Goal: Task Accomplishment & Management: Manage account settings

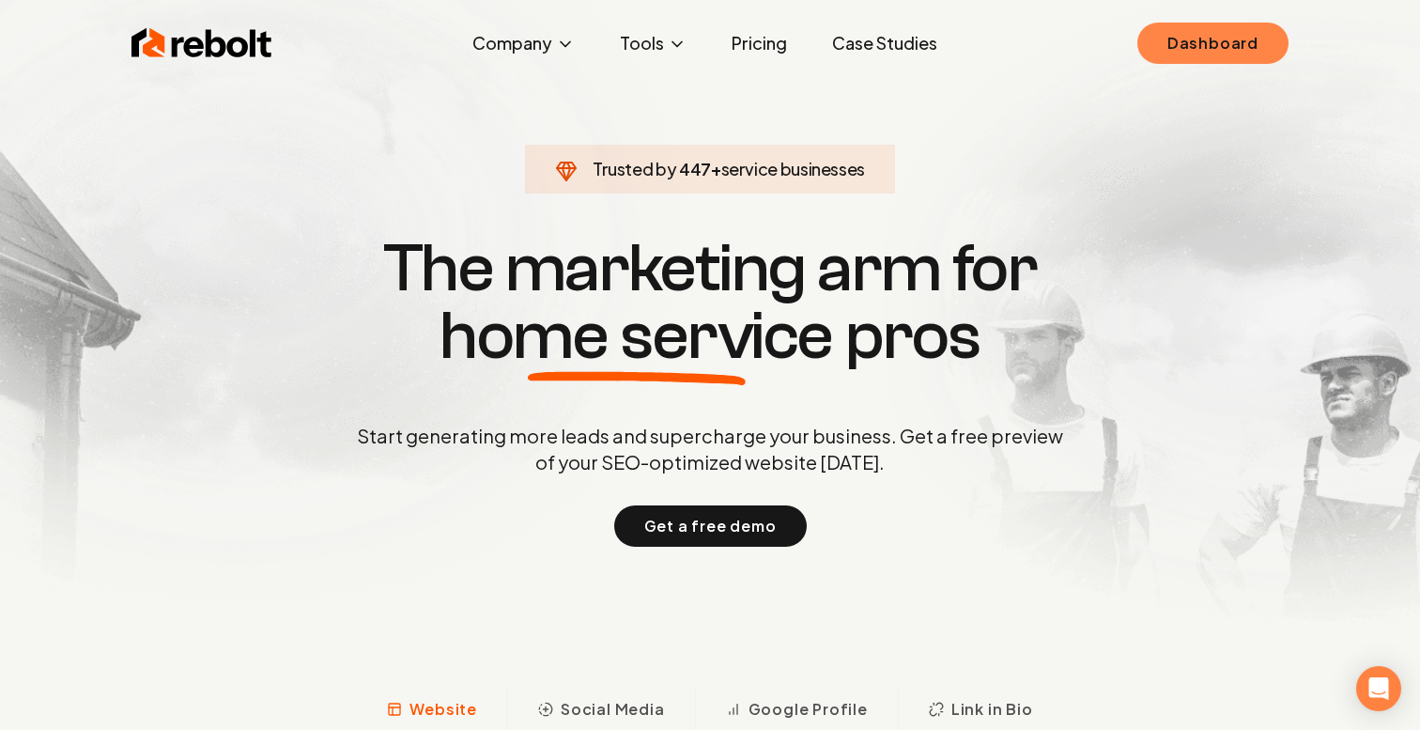
click at [1195, 57] on link "Dashboard" at bounding box center [1213, 43] width 151 height 41
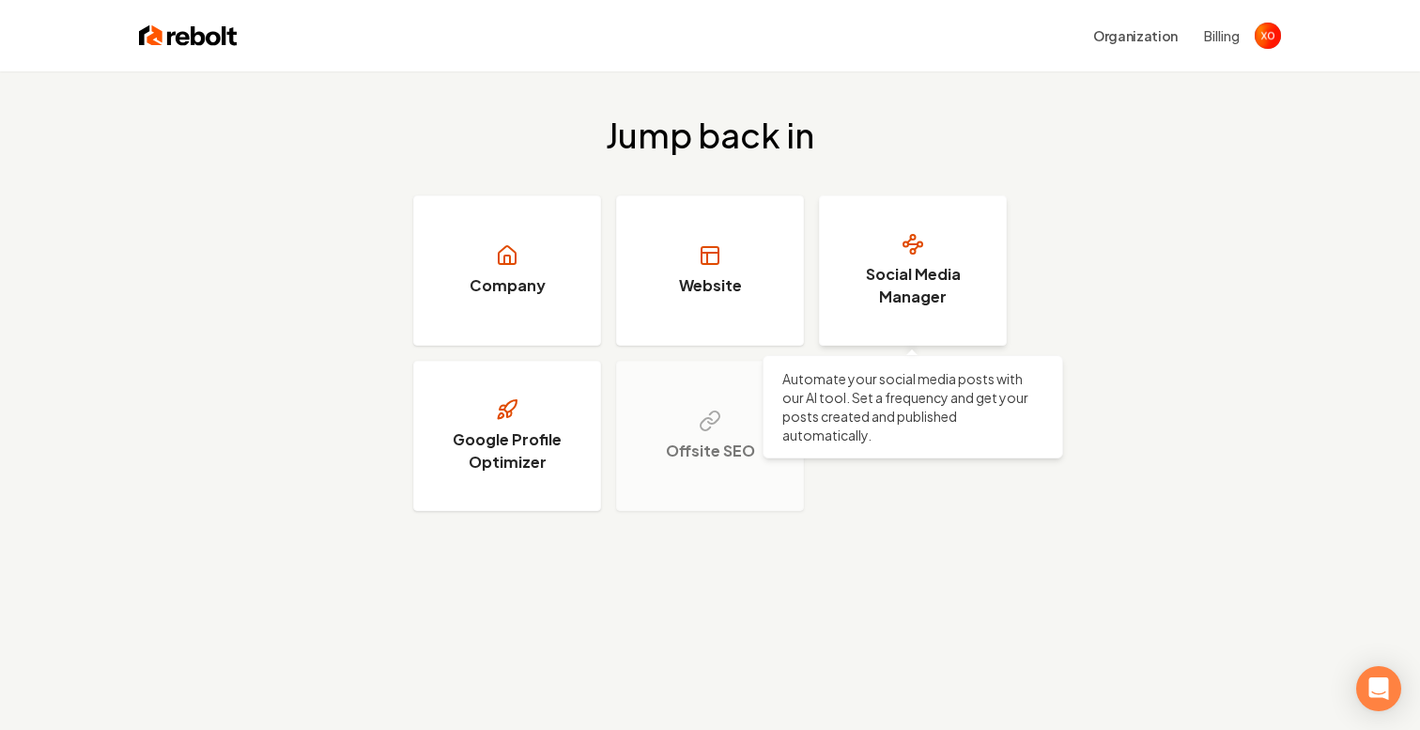
click at [896, 258] on link "Social Media Manager" at bounding box center [913, 270] width 188 height 150
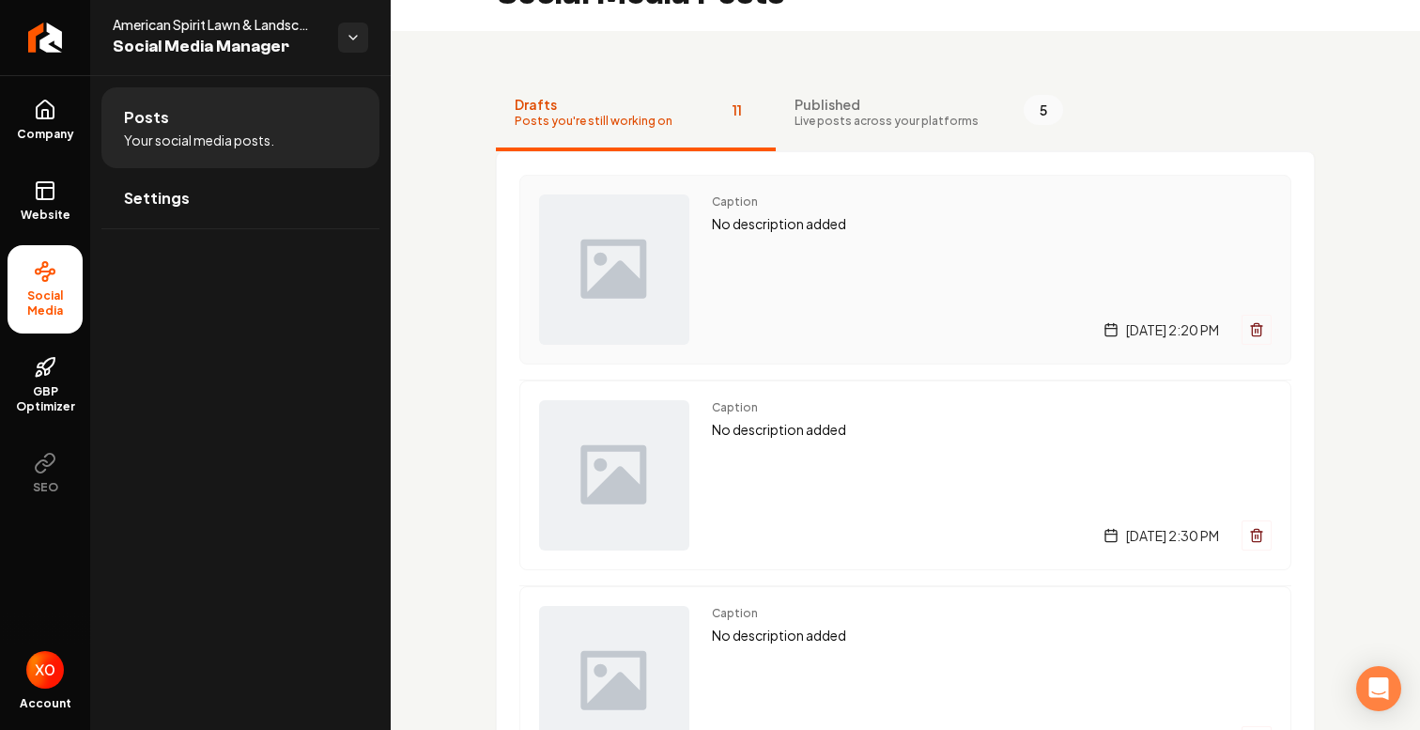
scroll to position [42, 0]
click at [941, 110] on span "Published" at bounding box center [887, 106] width 184 height 19
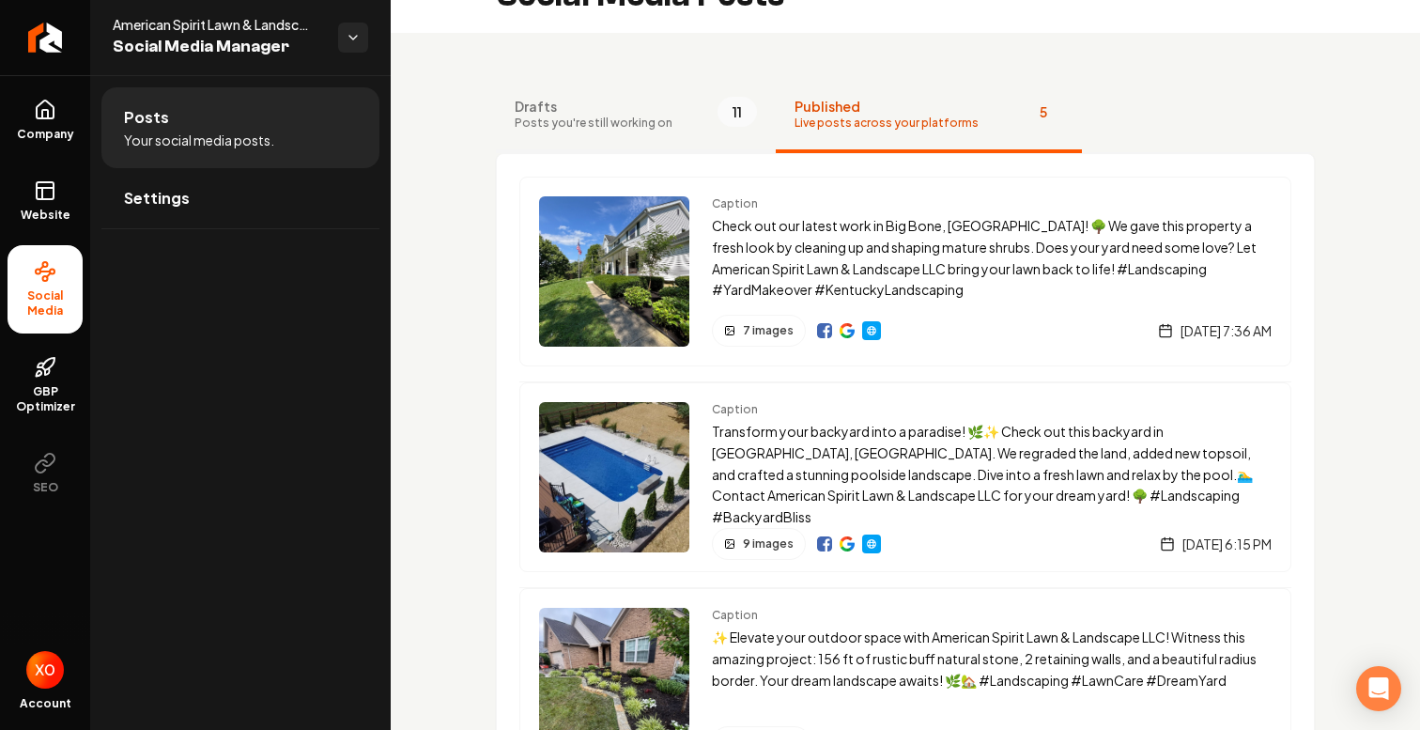
click at [673, 122] on button "Drafts Posts you're still working on 11" at bounding box center [636, 115] width 280 height 75
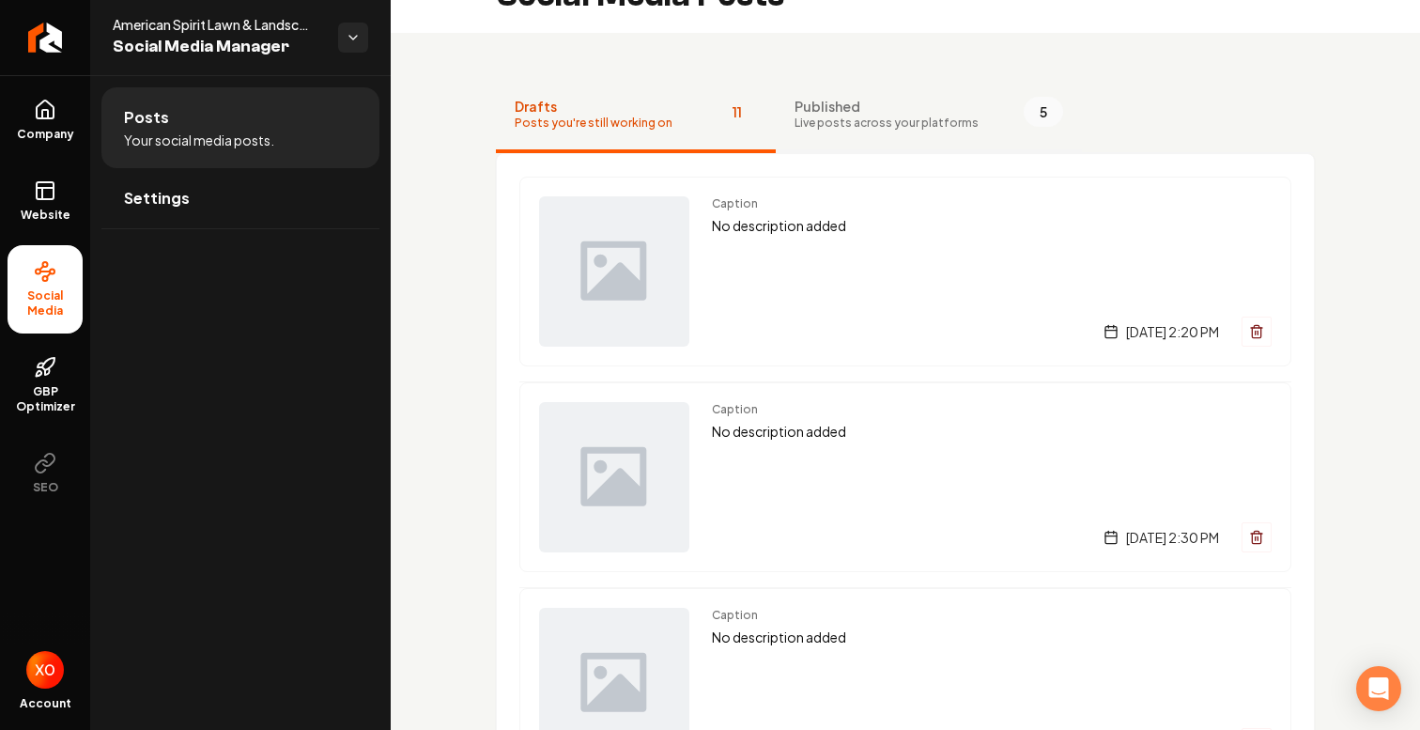
click at [861, 148] on button "Published Live posts across your platforms 5" at bounding box center [929, 115] width 306 height 75
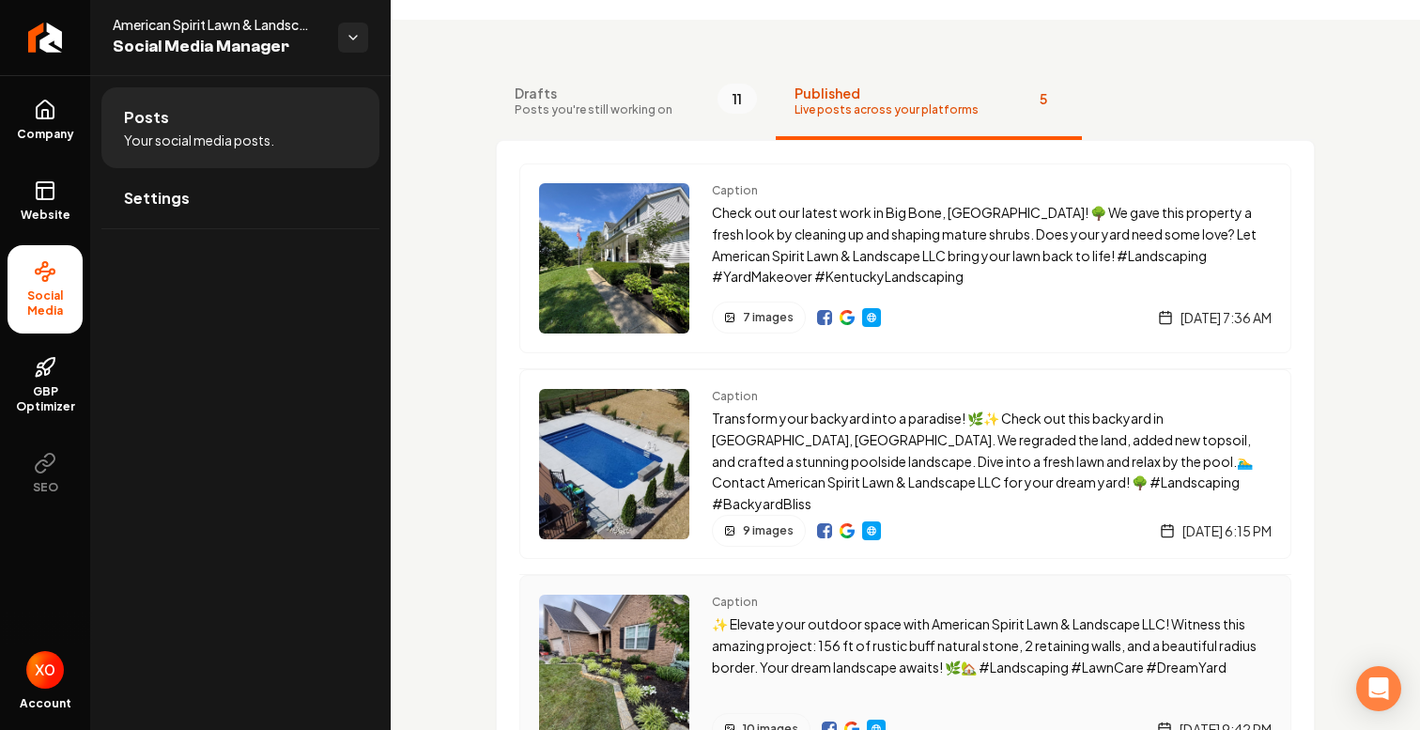
scroll to position [0, 0]
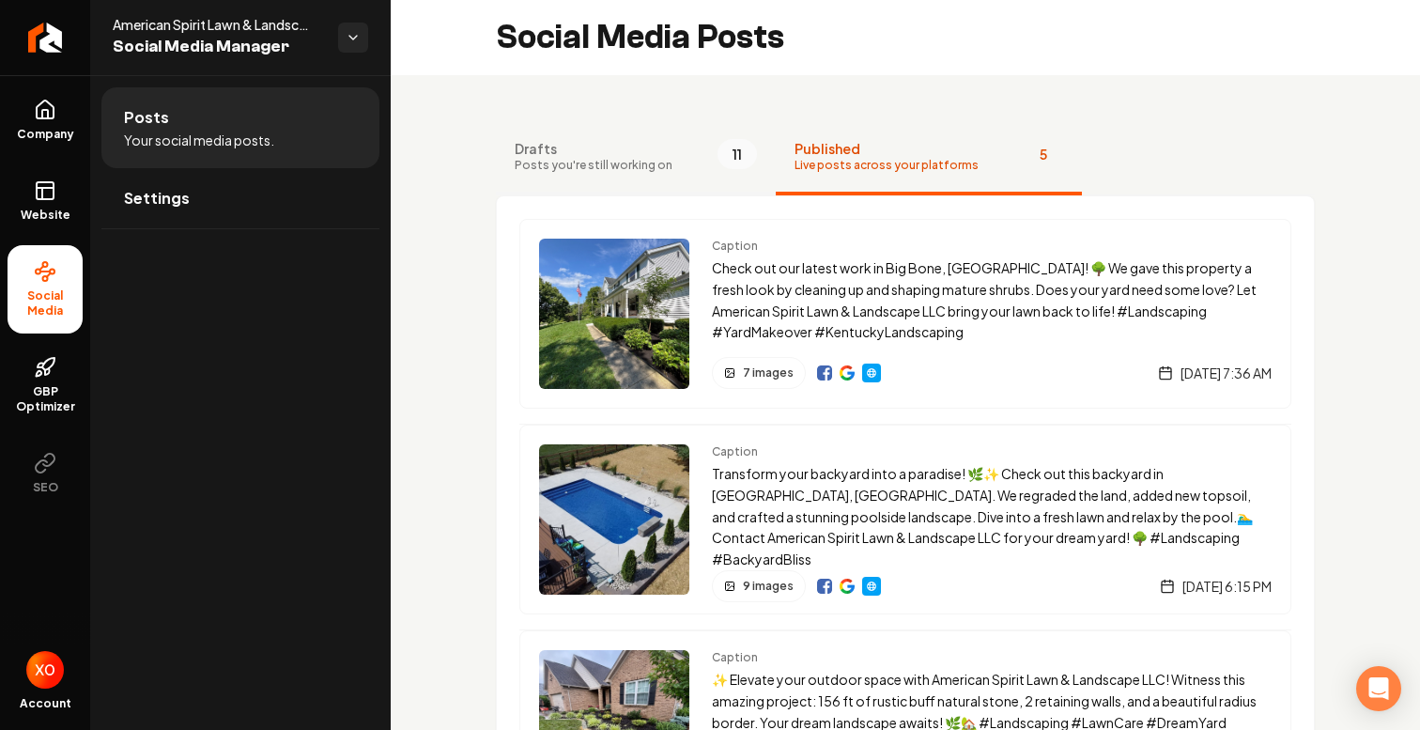
click at [618, 160] on span "Posts you're still working on" at bounding box center [594, 165] width 158 height 15
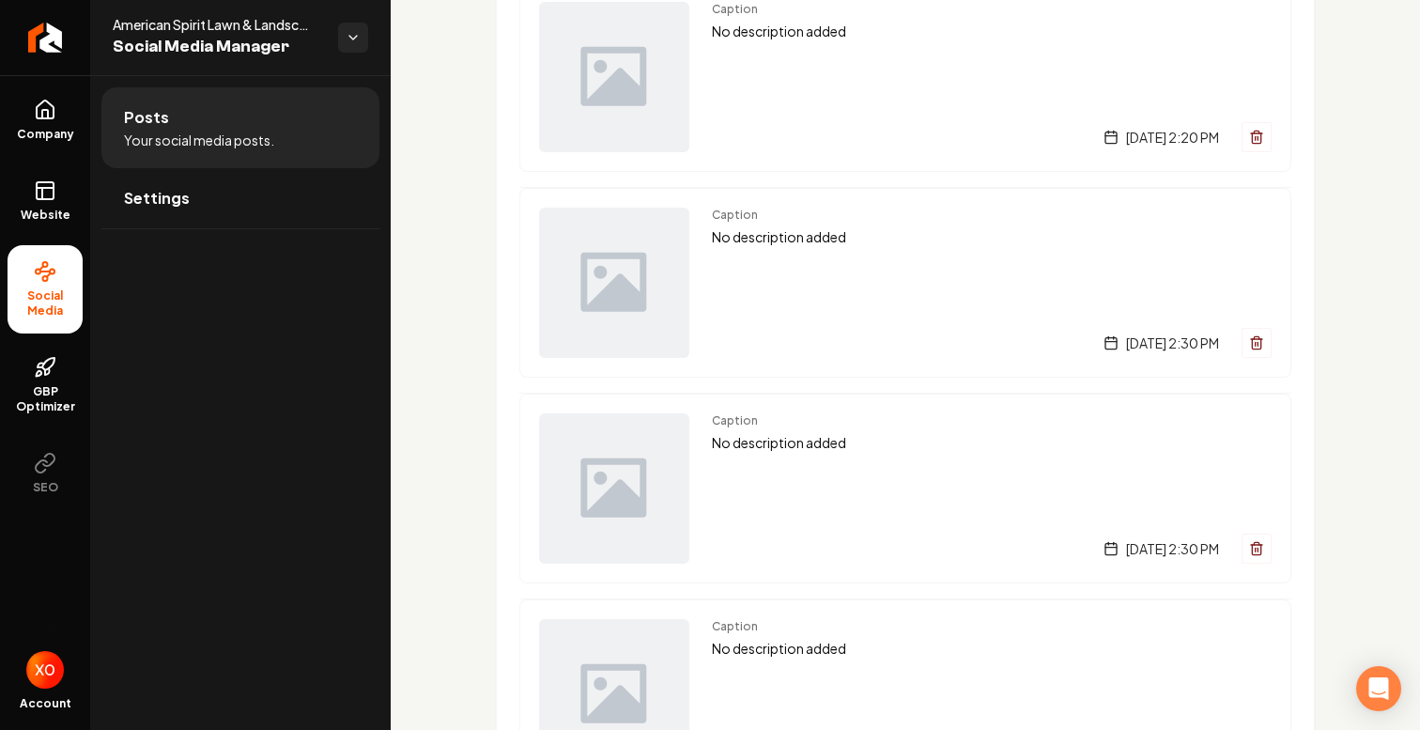
scroll to position [256, 0]
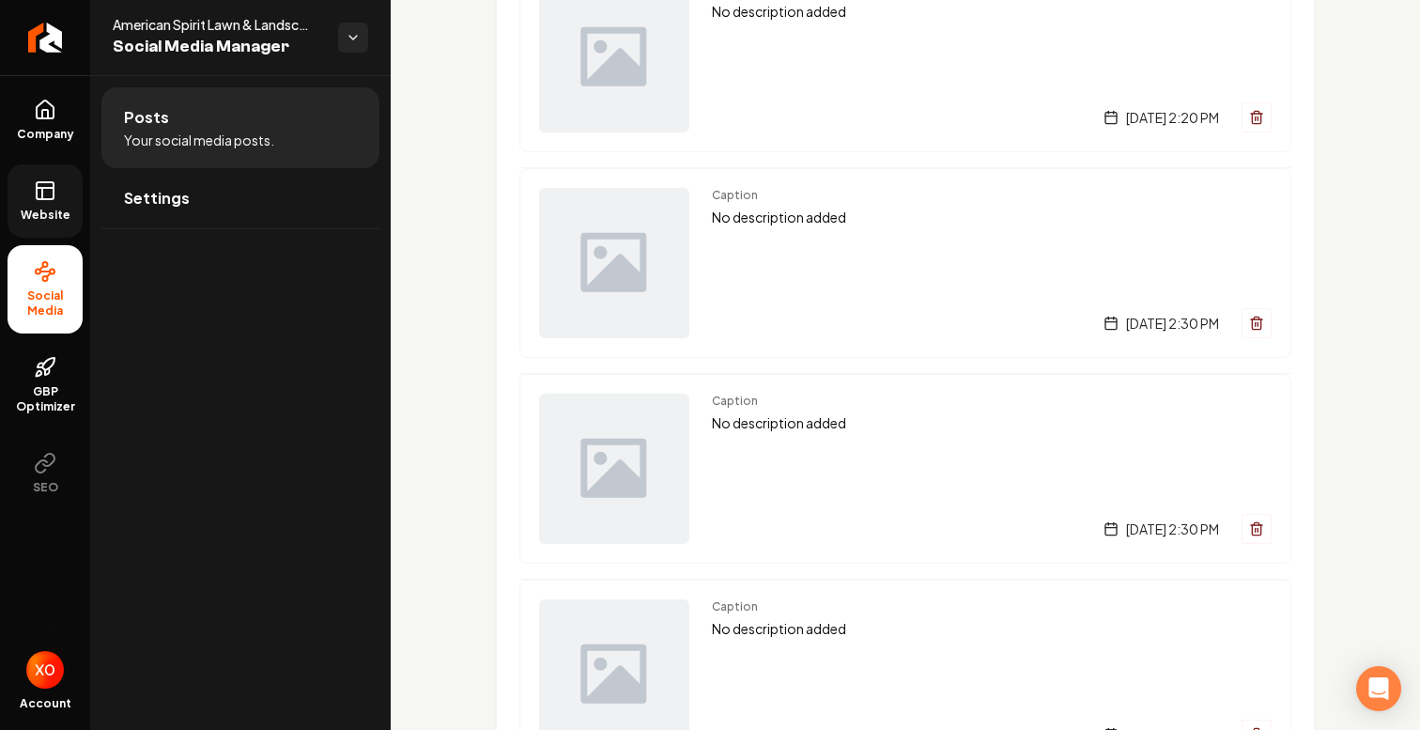
click at [33, 205] on link "Website" at bounding box center [45, 200] width 75 height 73
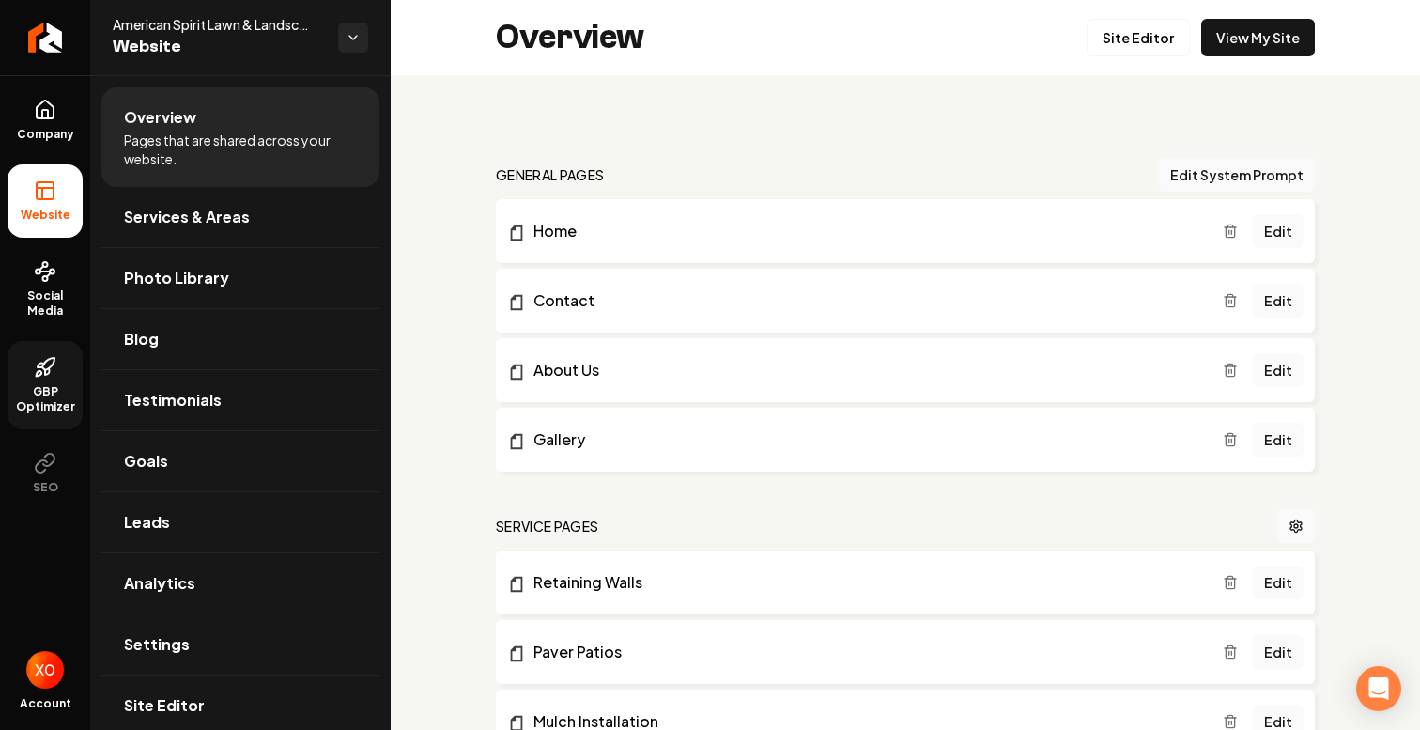
click at [39, 376] on icon at bounding box center [40, 374] width 6 height 6
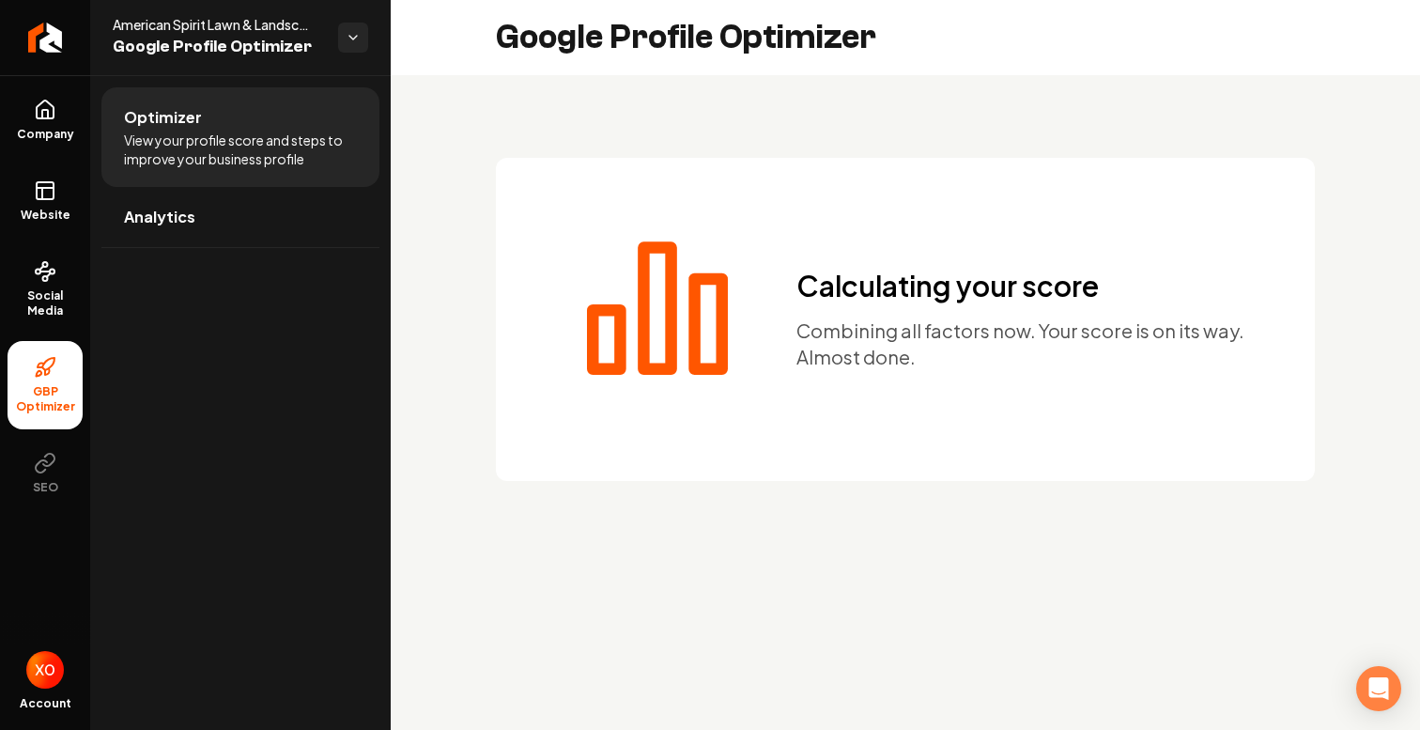
click at [572, 242] on icon "Main content area" at bounding box center [658, 304] width 188 height 188
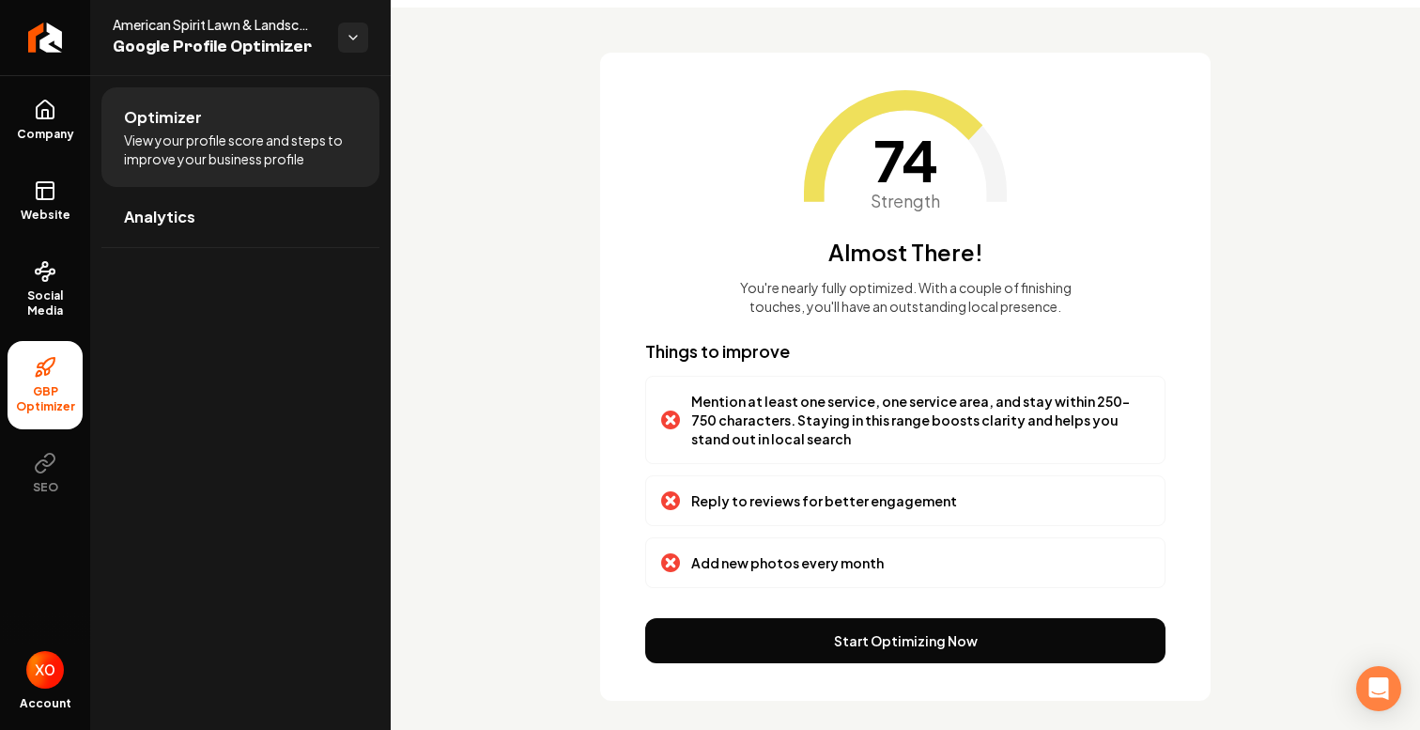
scroll to position [84, 0]
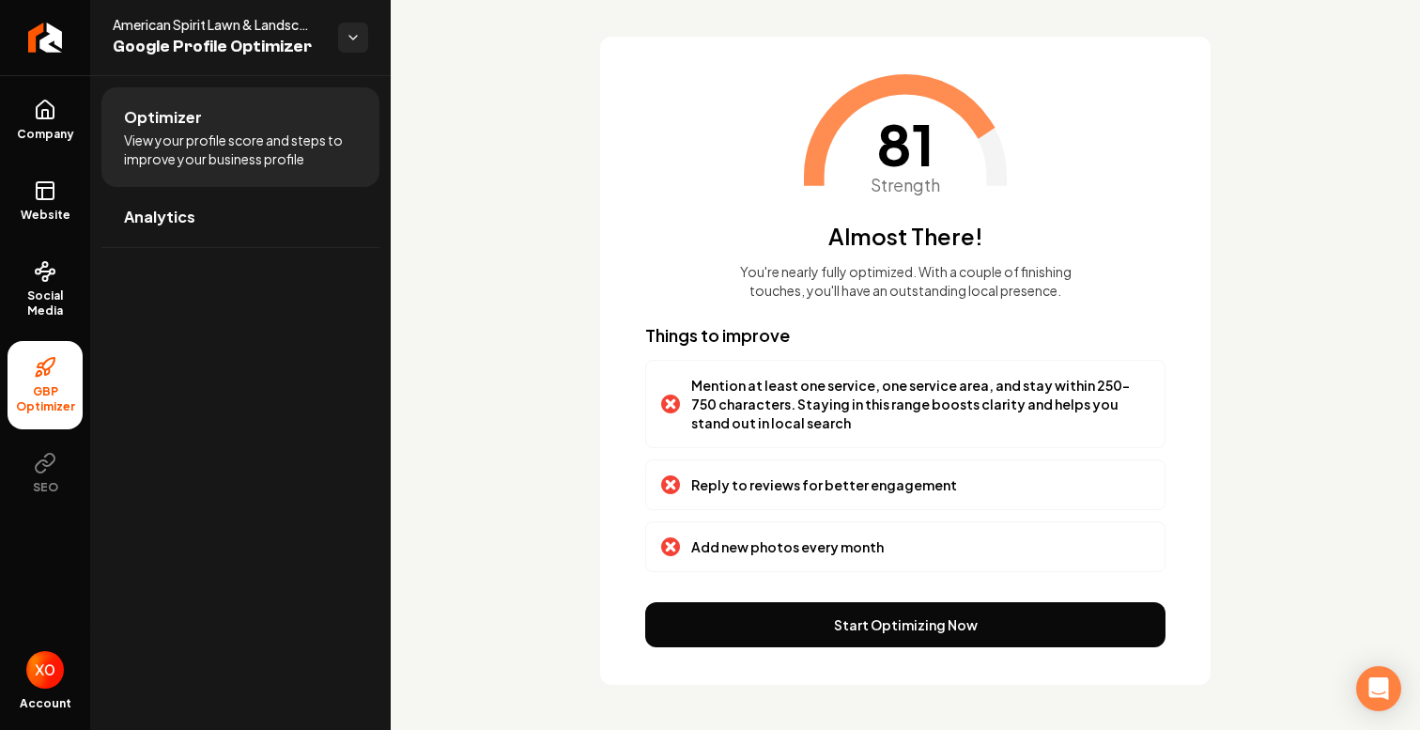
click at [840, 485] on p "Reply to reviews for better engagement" at bounding box center [824, 484] width 266 height 19
click at [299, 223] on link "Analytics" at bounding box center [240, 217] width 278 height 60
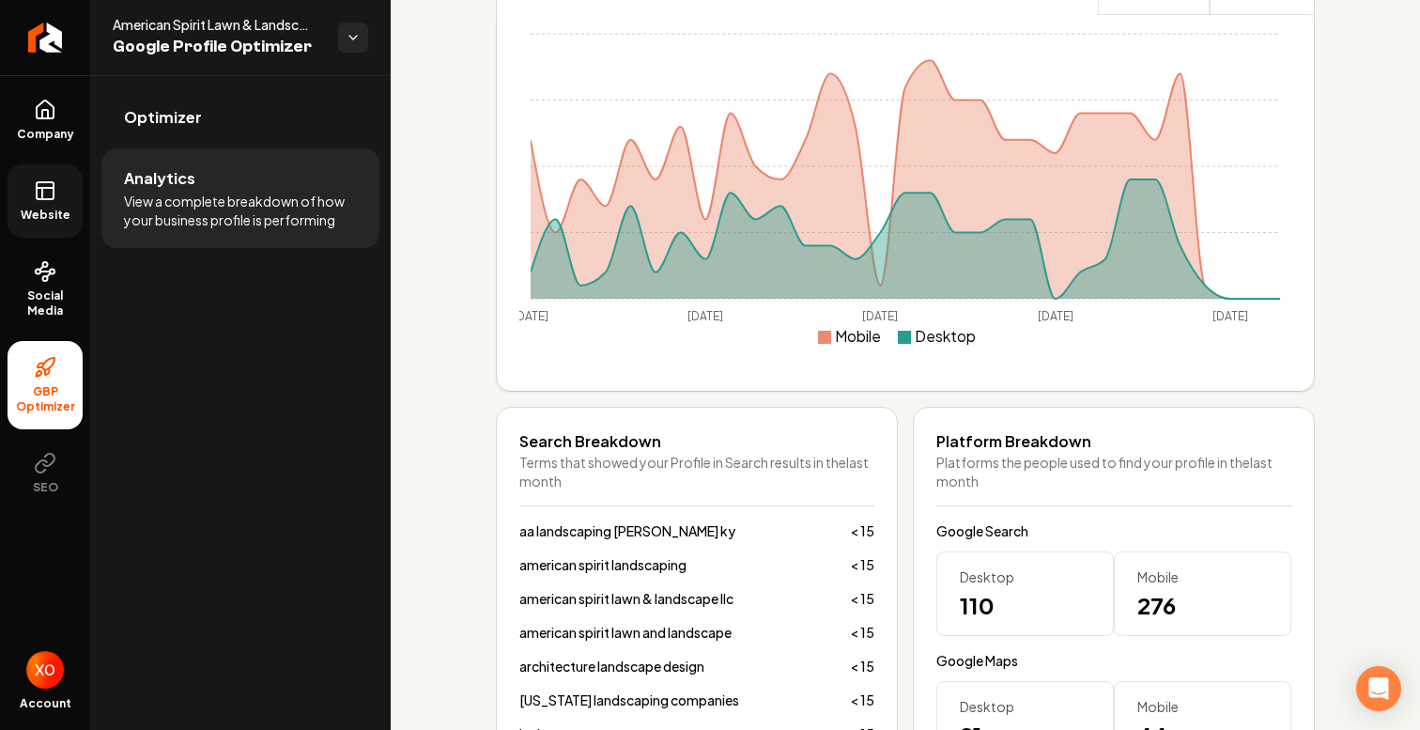
click at [54, 190] on icon at bounding box center [45, 190] width 23 height 23
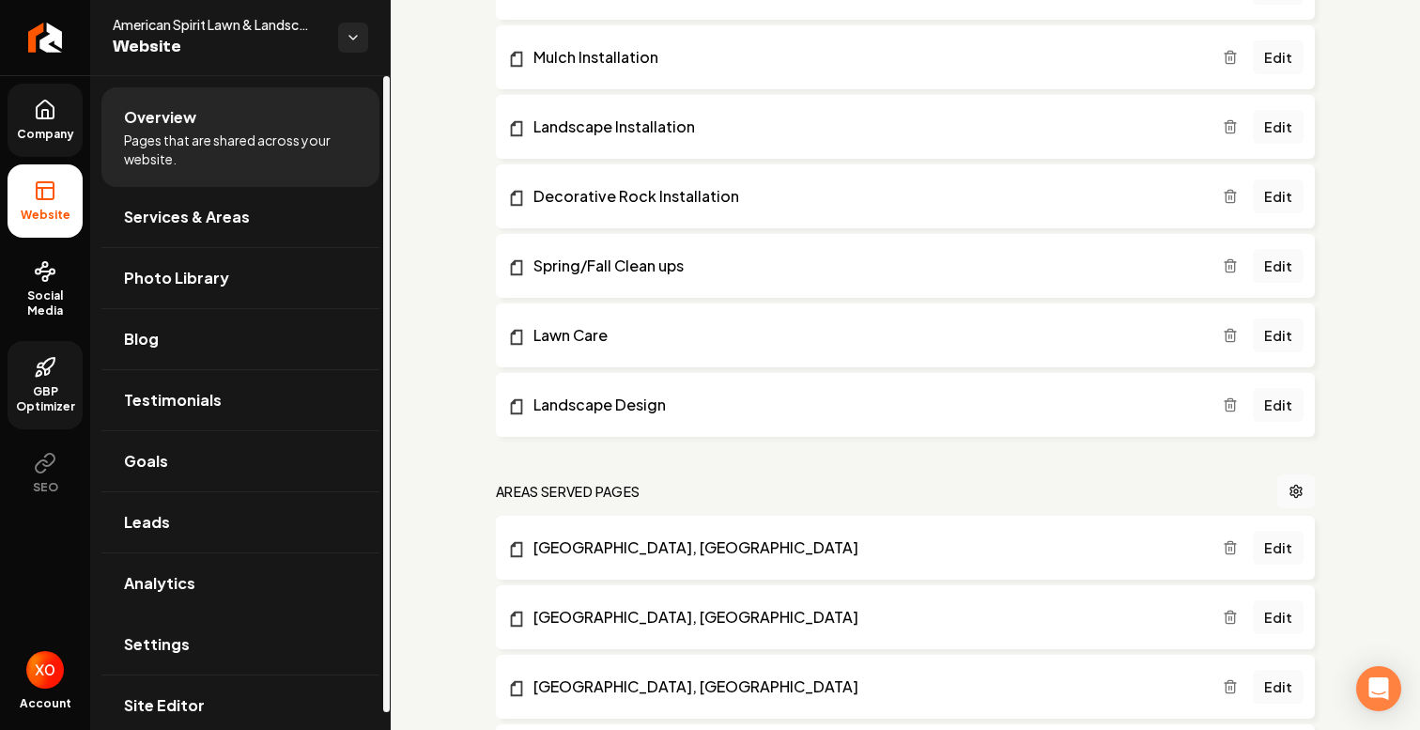
click at [61, 126] on link "Company" at bounding box center [45, 120] width 75 height 73
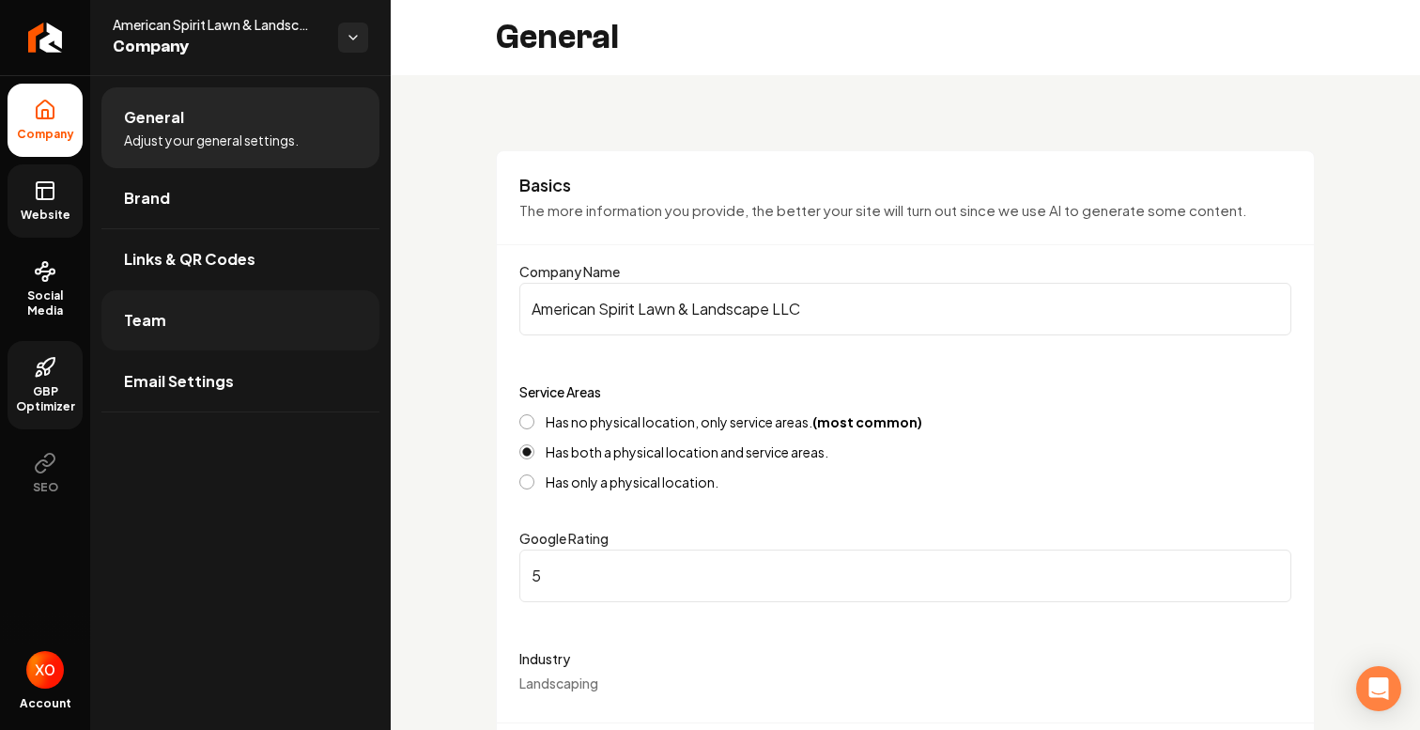
click at [322, 316] on link "Team" at bounding box center [240, 320] width 278 height 60
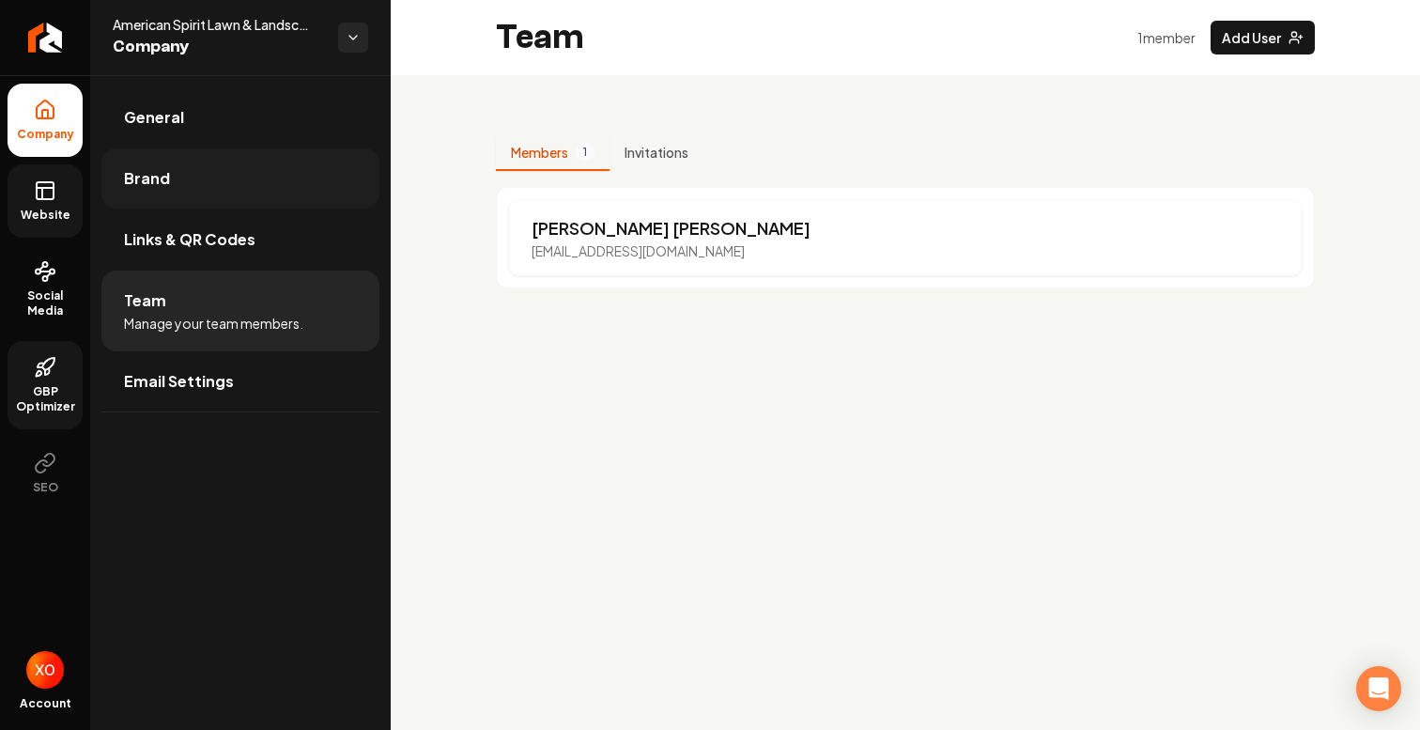
click at [346, 175] on link "Brand" at bounding box center [240, 178] width 278 height 60
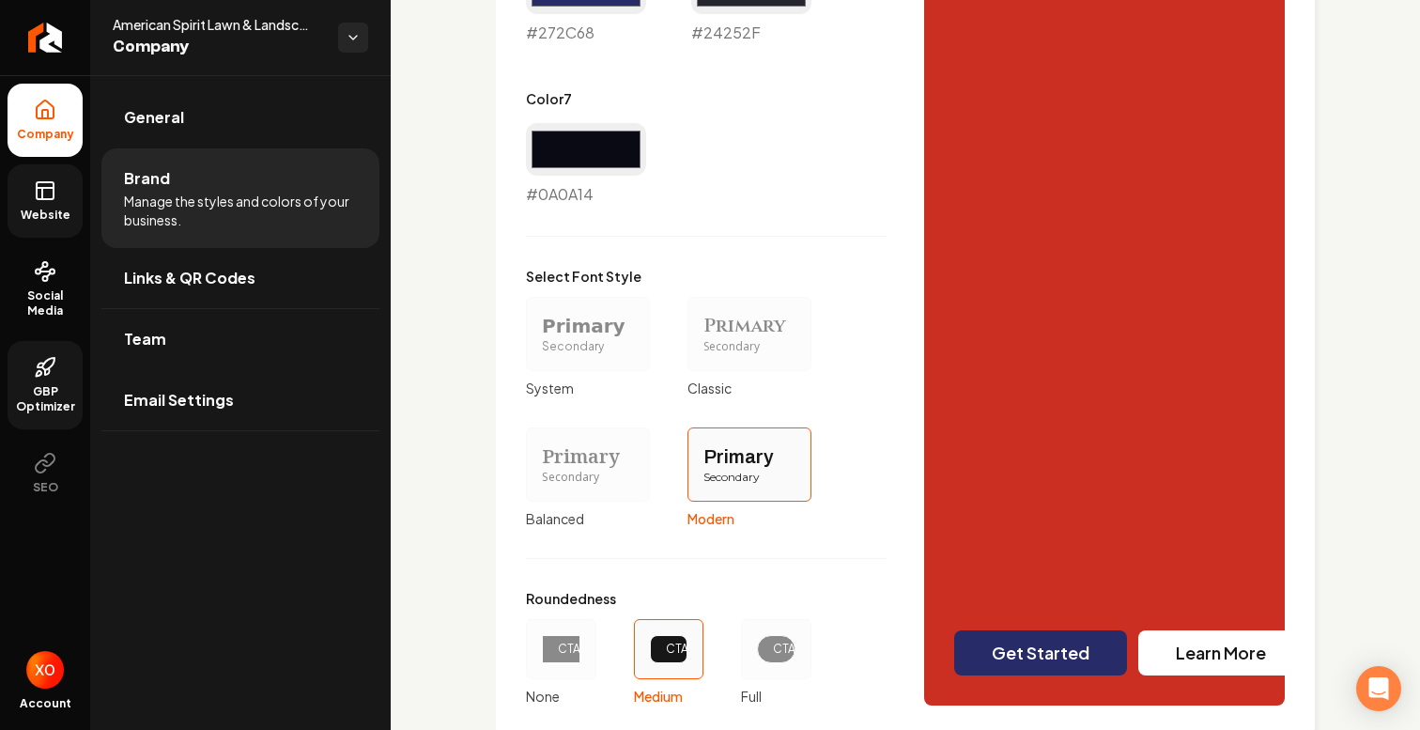
scroll to position [1603, 0]
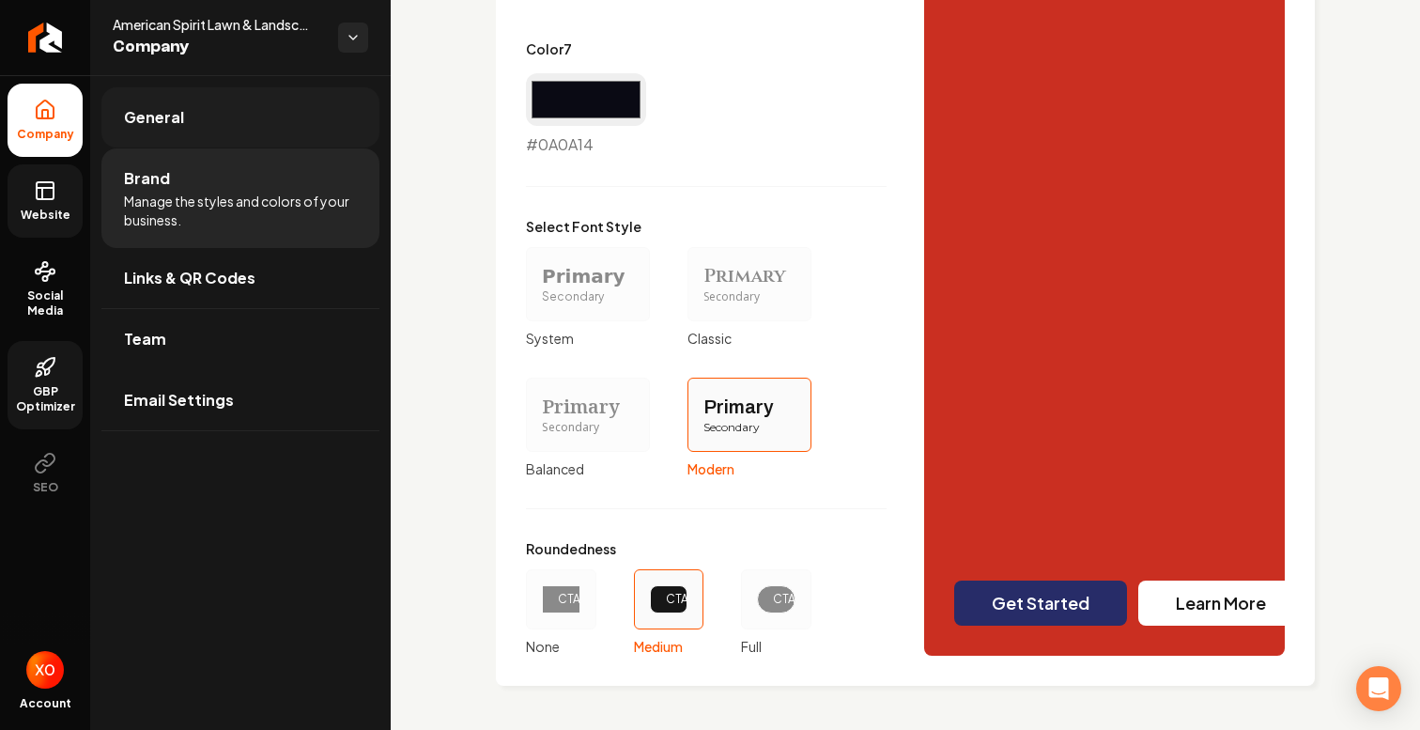
click at [222, 112] on link "General" at bounding box center [240, 117] width 278 height 60
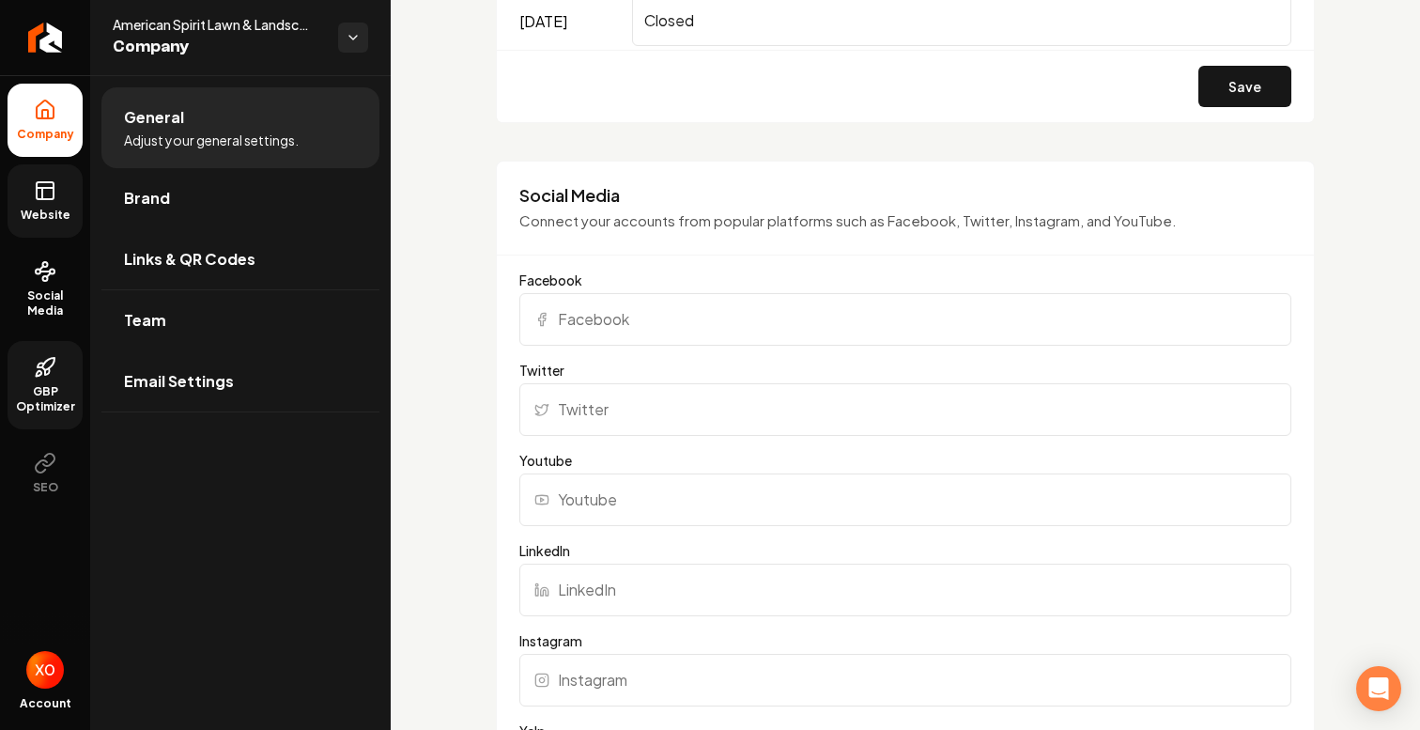
scroll to position [1907, 0]
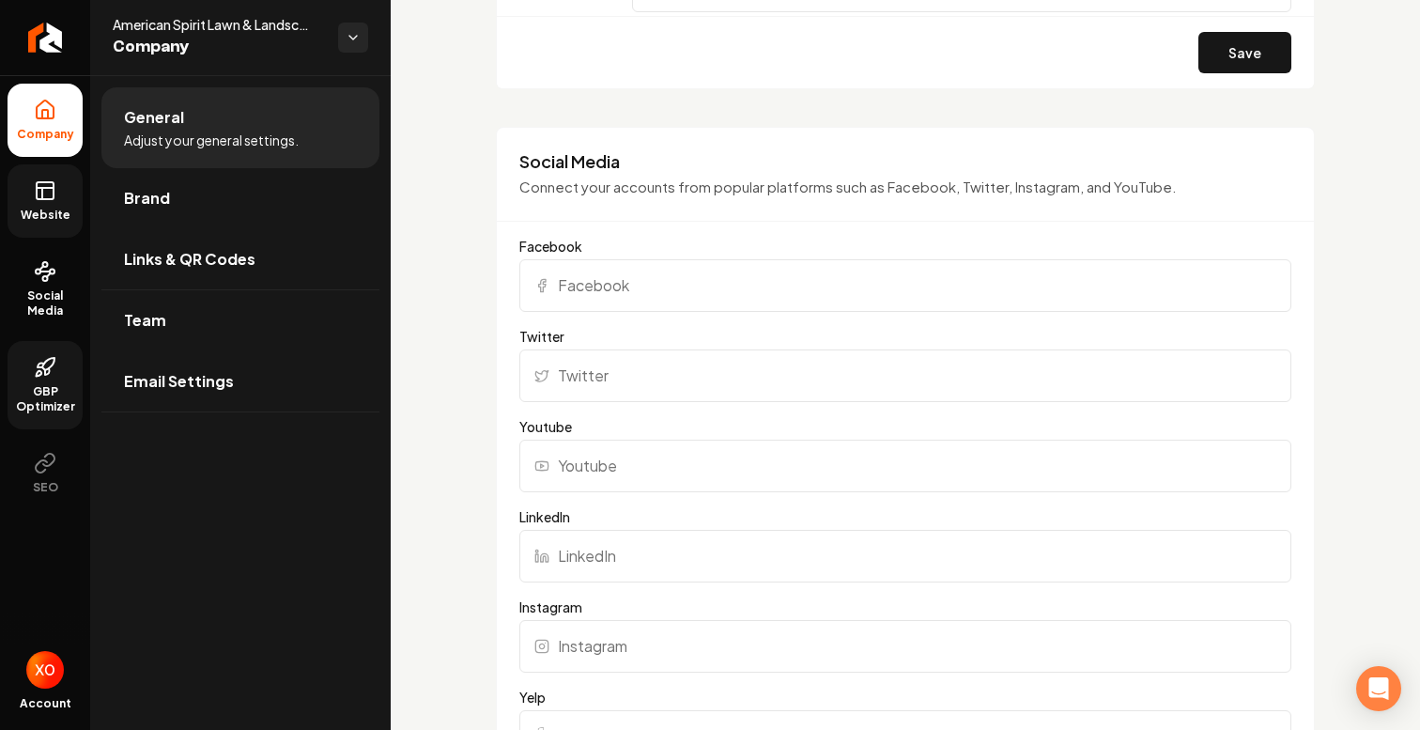
click at [742, 289] on input "Facebook" at bounding box center [905, 285] width 772 height 53
paste input "https://www.facebook.com/profile.php?id=61551942736708"
type input "https://www.facebook.com/profile.php?id=61551942736708"
click at [457, 219] on div "**********" at bounding box center [906, 179] width 1030 height 4022
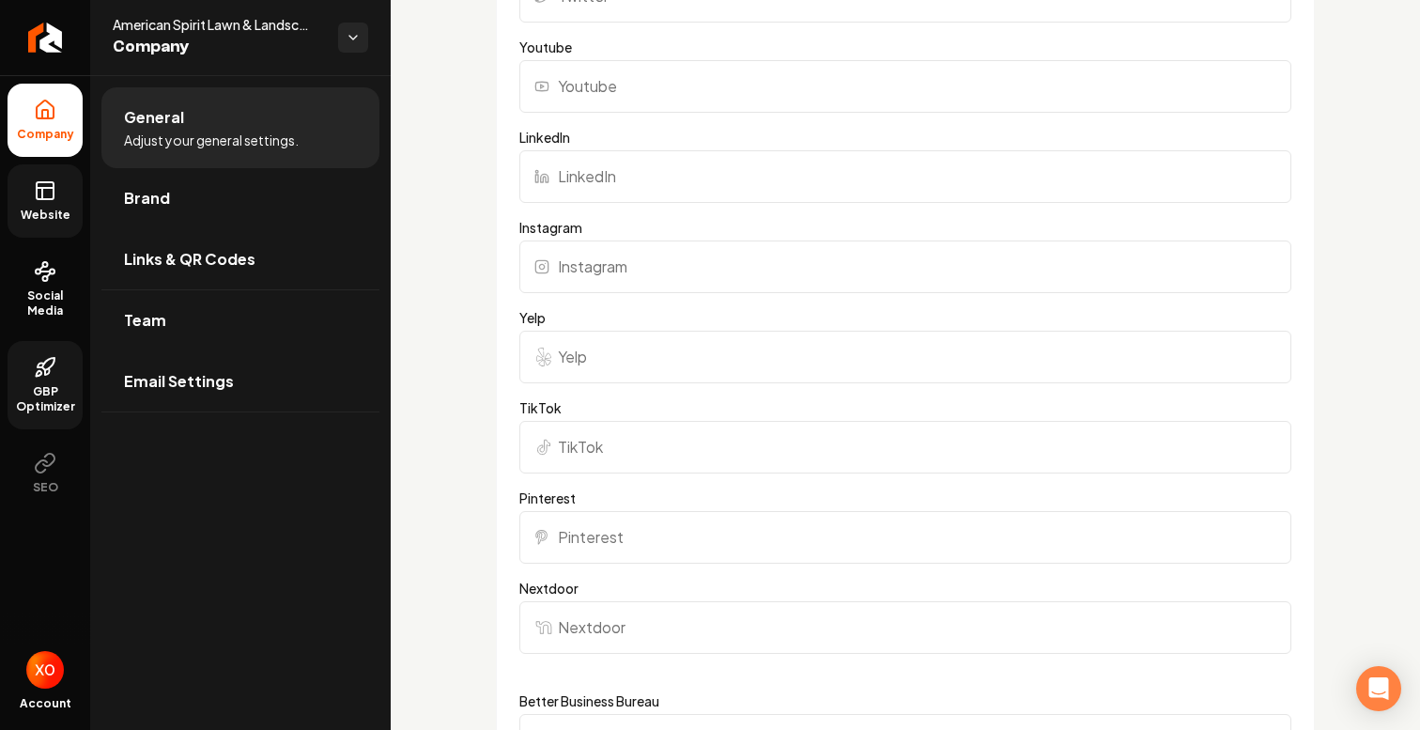
scroll to position [2292, 0]
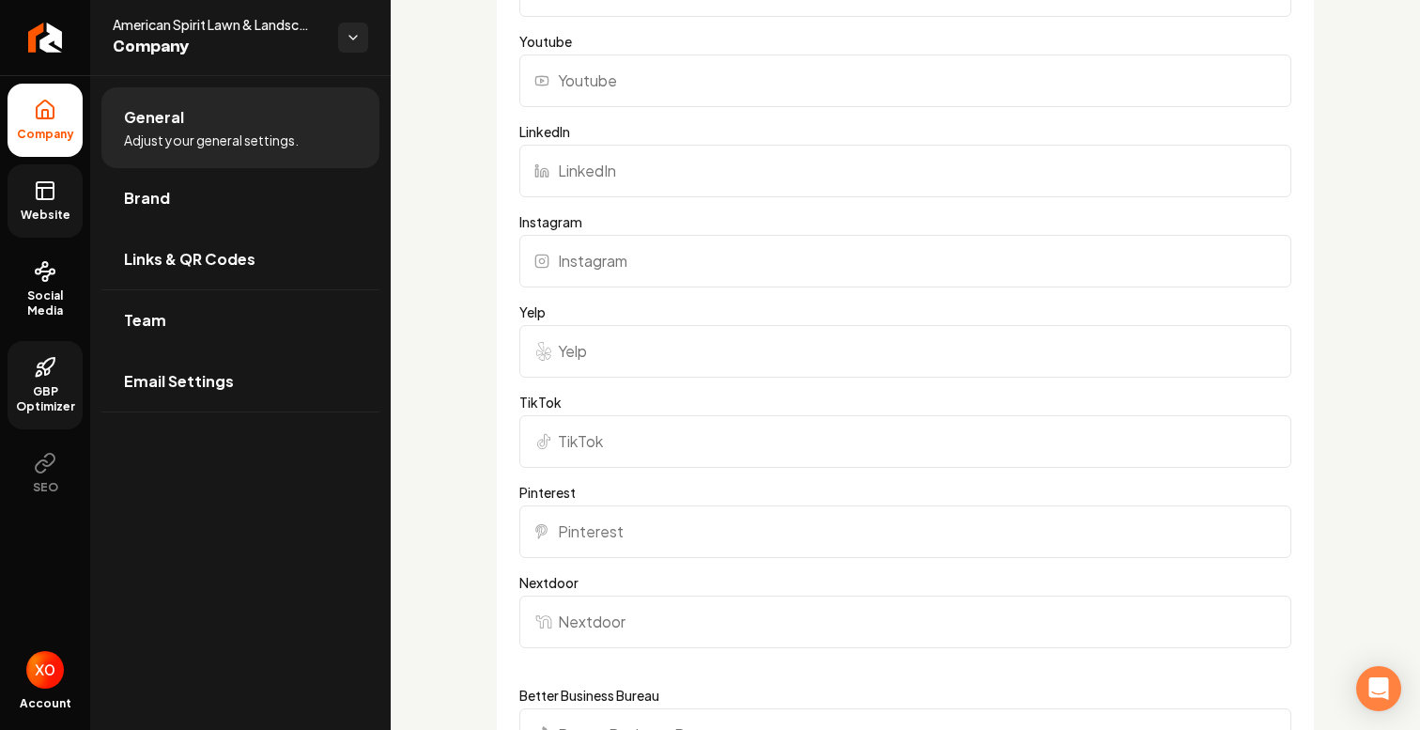
click at [678, 256] on input "Instagram" at bounding box center [905, 261] width 772 height 53
paste input "https://www.instagram.com/americanspiritlandscape/"
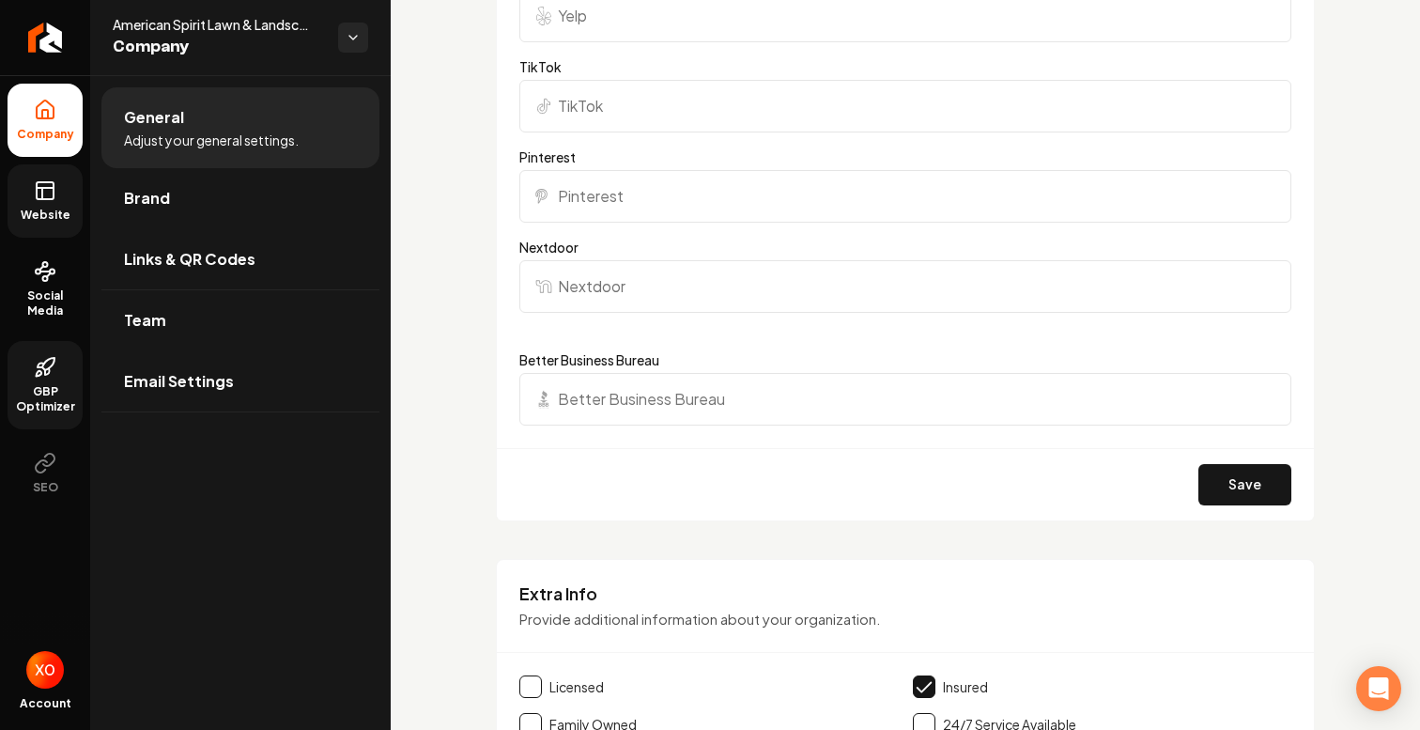
scroll to position [2635, 0]
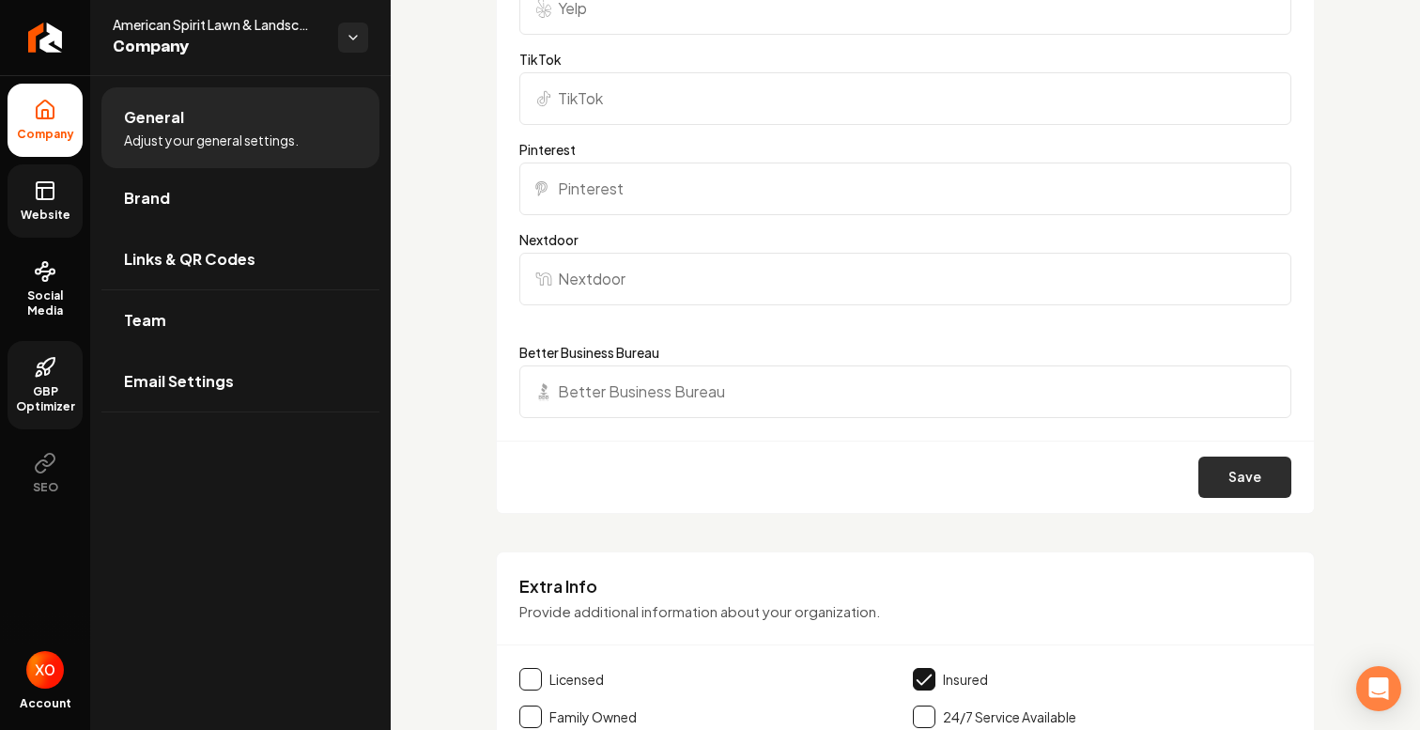
type input "https://www.instagram.com/americanspiritlandscape/"
click at [1247, 472] on button "Save" at bounding box center [1245, 477] width 93 height 41
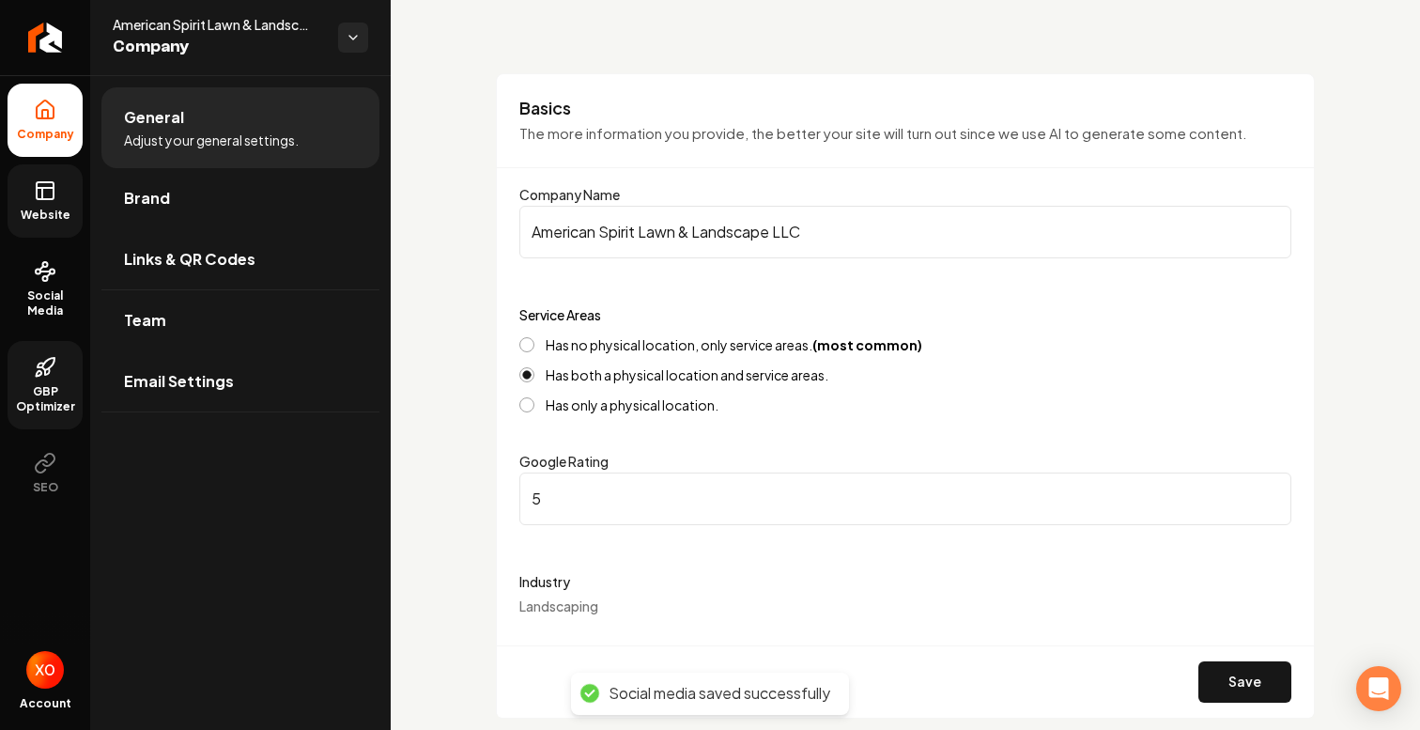
scroll to position [0, 0]
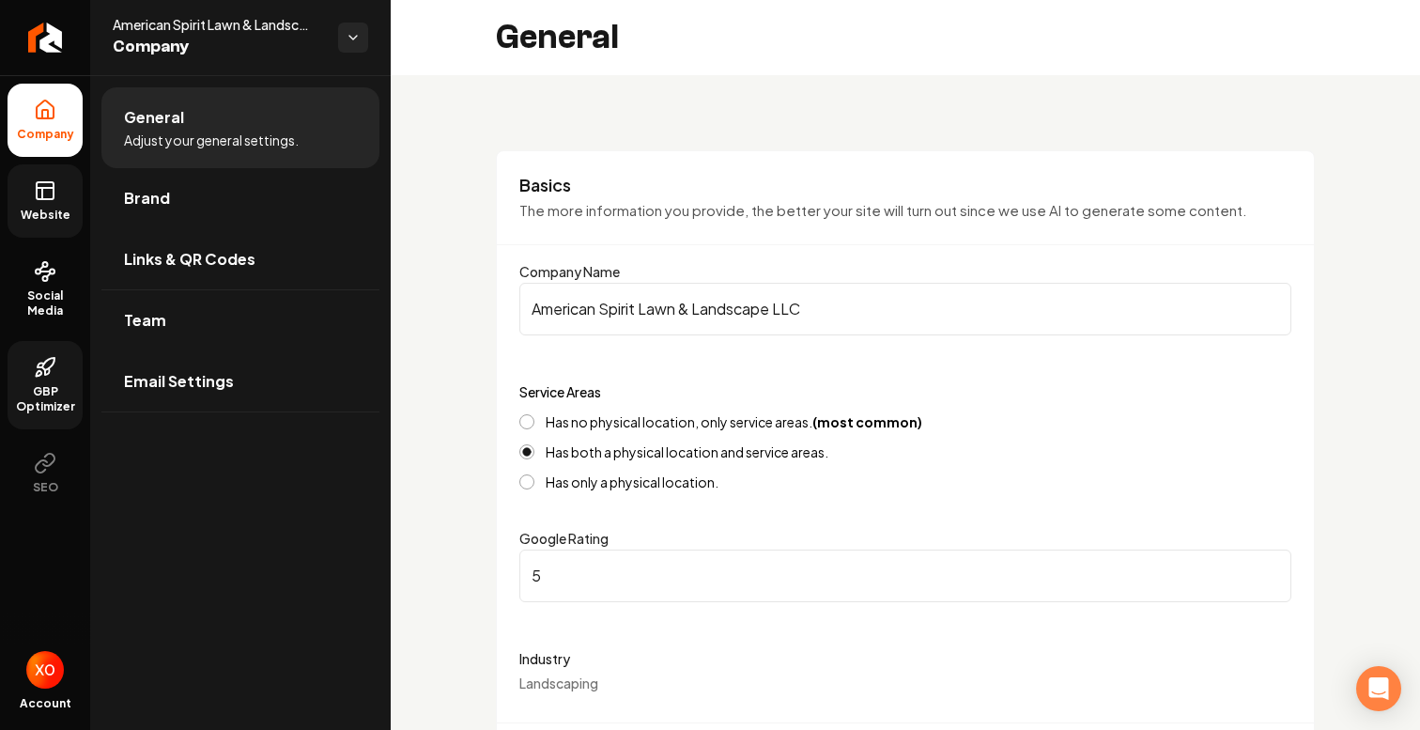
click at [56, 203] on link "Website" at bounding box center [45, 200] width 75 height 73
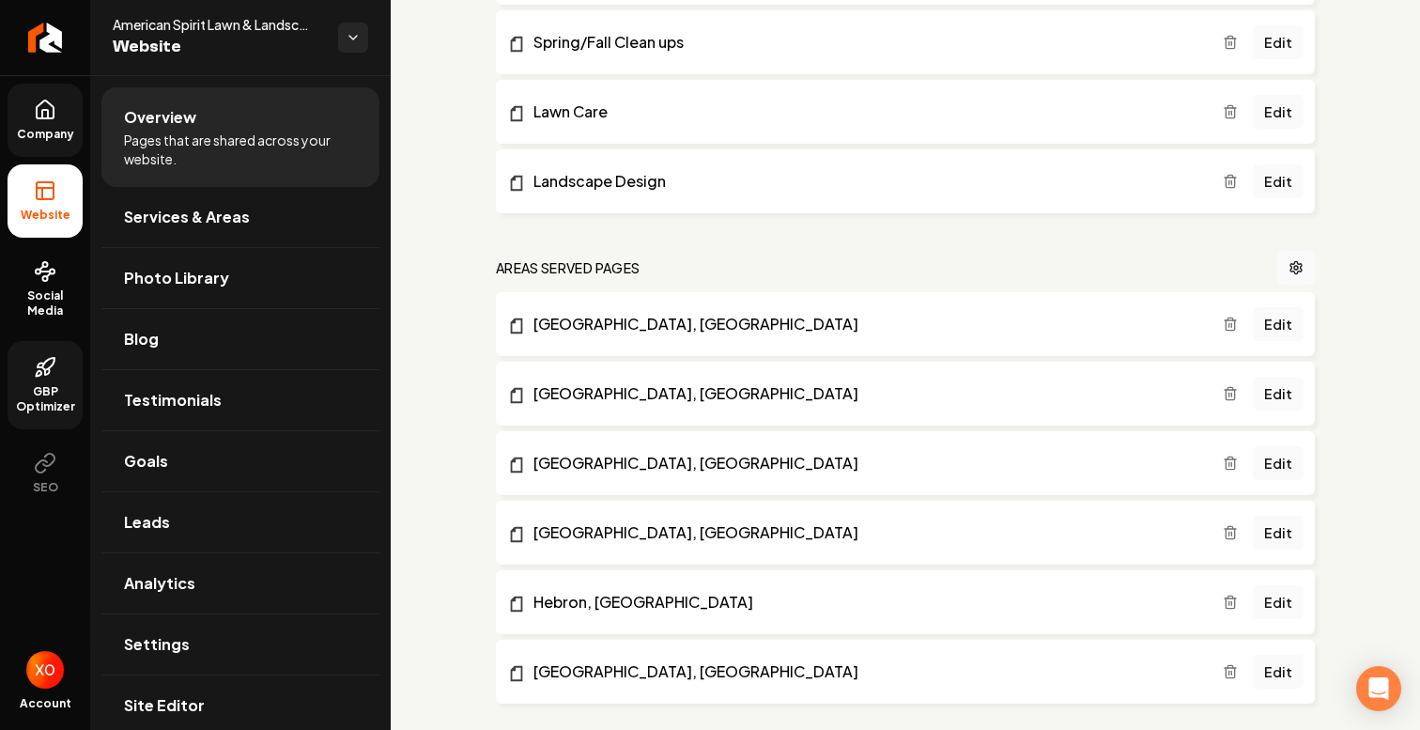
scroll to position [1038, 0]
